Goal: Transaction & Acquisition: Purchase product/service

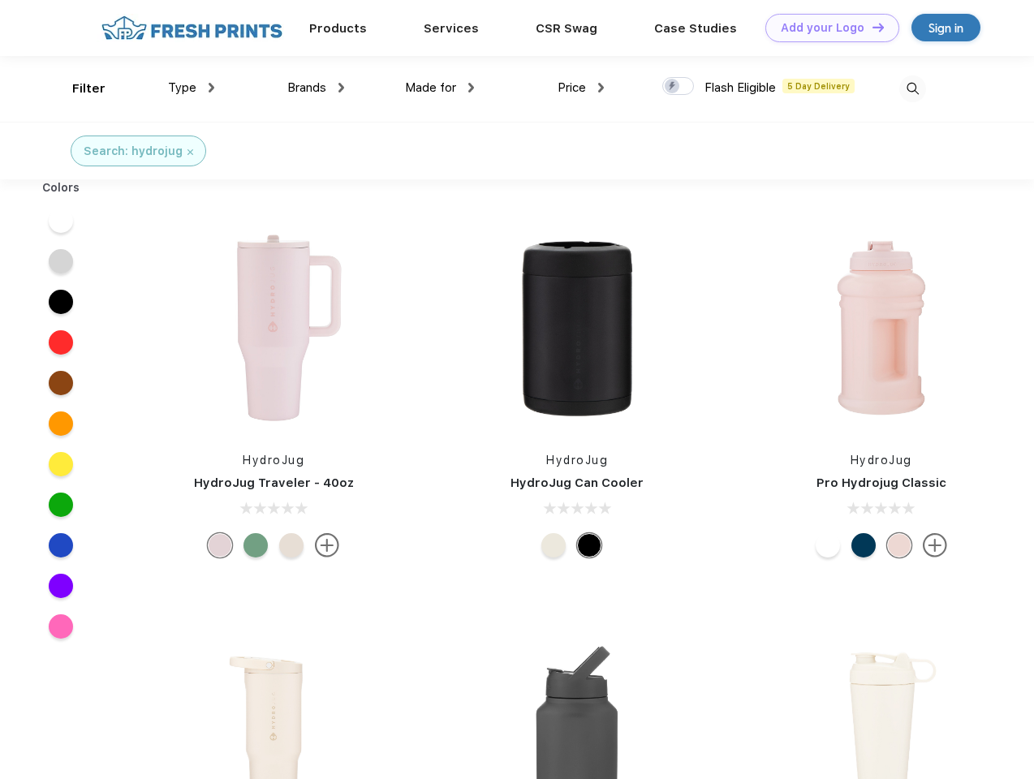
click at [826, 28] on link "Add your Logo Design Tool" at bounding box center [833, 28] width 134 height 28
click at [0, 0] on div "Design Tool" at bounding box center [0, 0] width 0 height 0
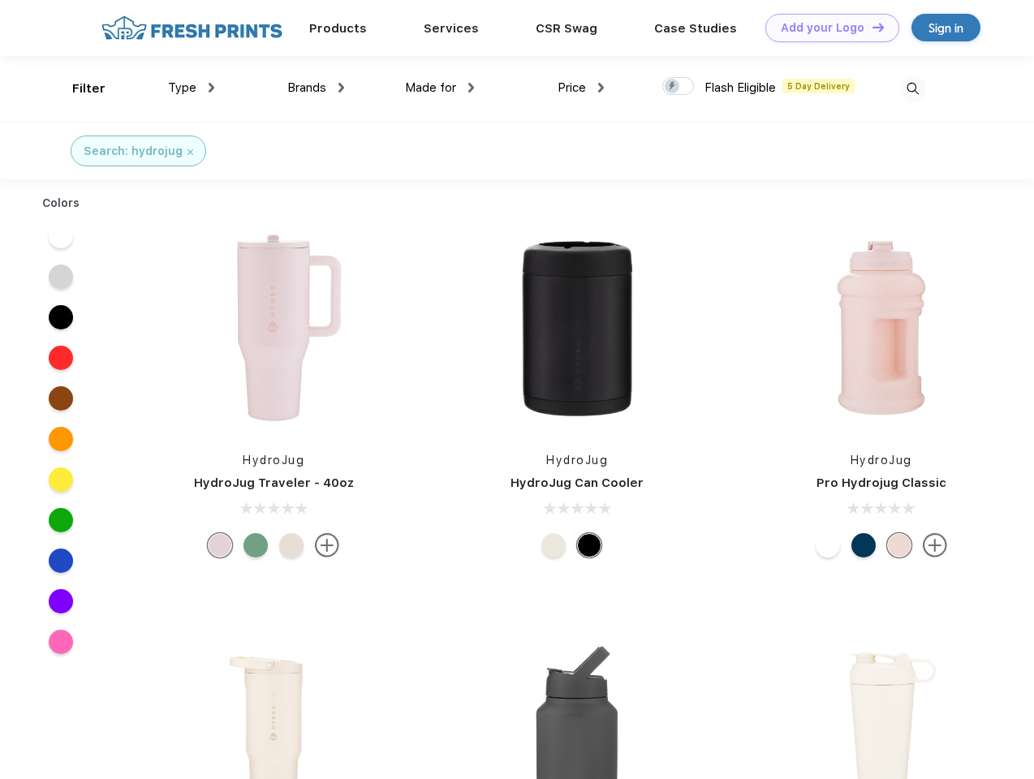
click at [871, 27] on link "Add your Logo Design Tool" at bounding box center [833, 28] width 134 height 28
click at [78, 88] on div "Filter" at bounding box center [88, 89] width 33 height 19
click at [192, 88] on span "Type" at bounding box center [182, 87] width 28 height 15
click at [316, 88] on span "Brands" at bounding box center [306, 87] width 39 height 15
click at [440, 88] on span "Made for" at bounding box center [430, 87] width 51 height 15
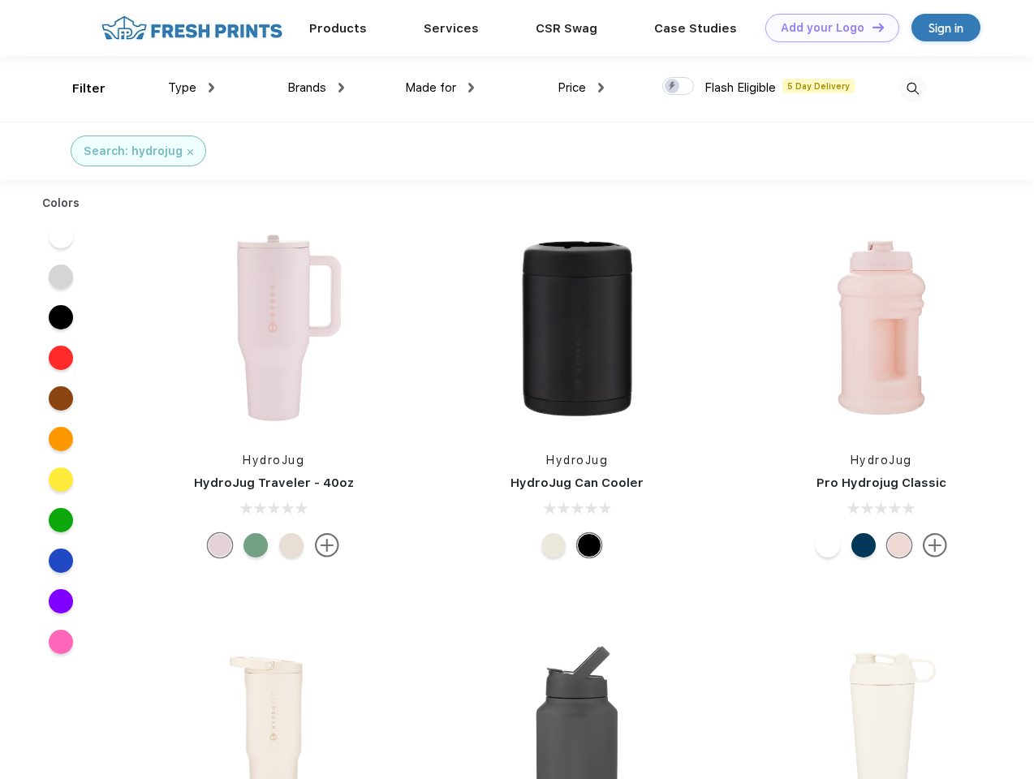
click at [581, 88] on span "Price" at bounding box center [572, 87] width 28 height 15
click at [679, 87] on div at bounding box center [678, 86] width 32 height 18
click at [673, 87] on input "checkbox" at bounding box center [667, 81] width 11 height 11
click at [912, 88] on img at bounding box center [913, 88] width 27 height 27
